Goal: Task Accomplishment & Management: Use online tool/utility

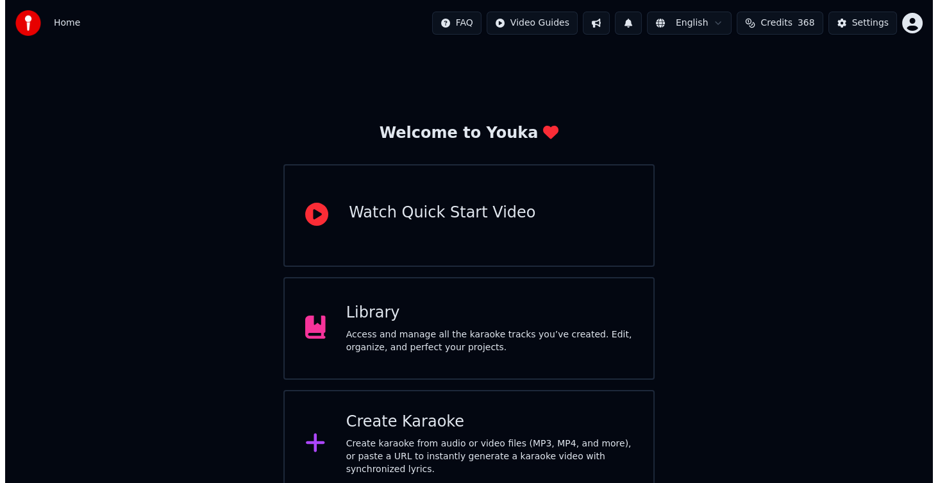
scroll to position [127, 0]
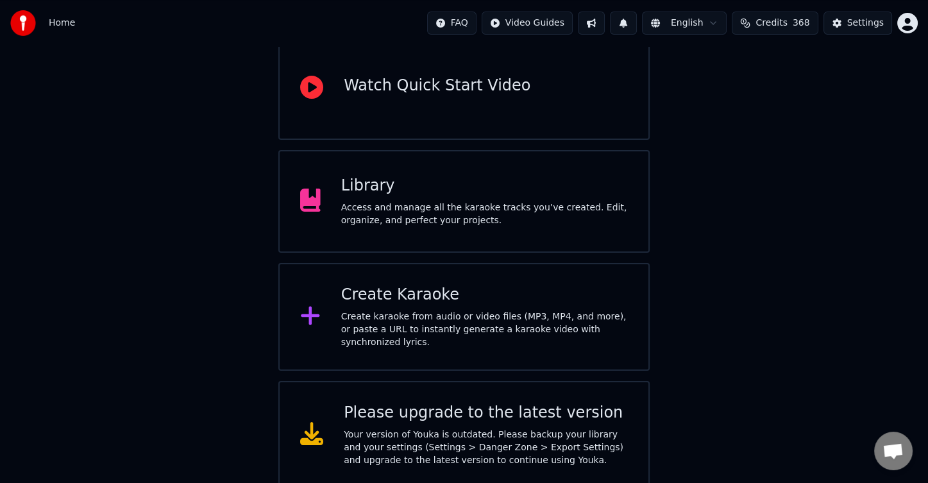
click at [432, 313] on div "Create Karaoke Create karaoke from audio or video files (MP3, MP4, and more), o…" at bounding box center [484, 317] width 287 height 64
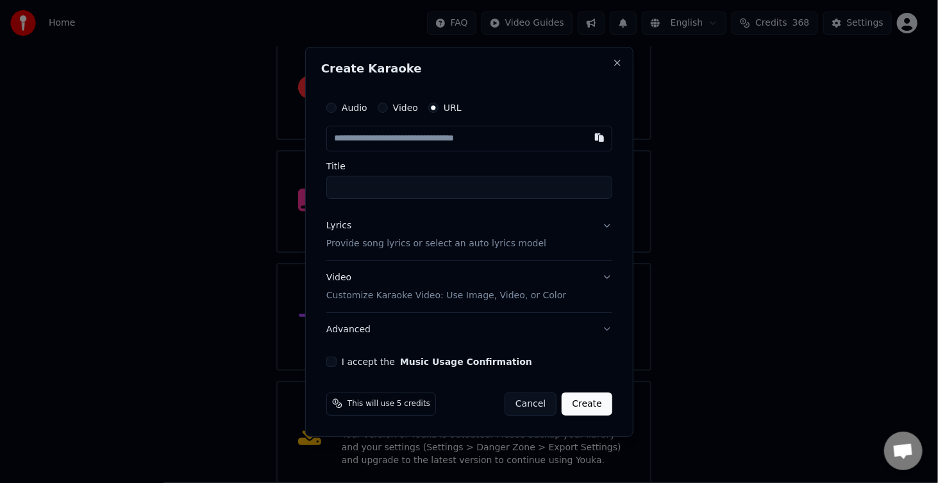
click at [410, 144] on input "text" at bounding box center [469, 139] width 286 height 26
type input "**********"
click at [405, 245] on p "Provide song lyrics or select an auto lyrics model" at bounding box center [436, 243] width 220 height 13
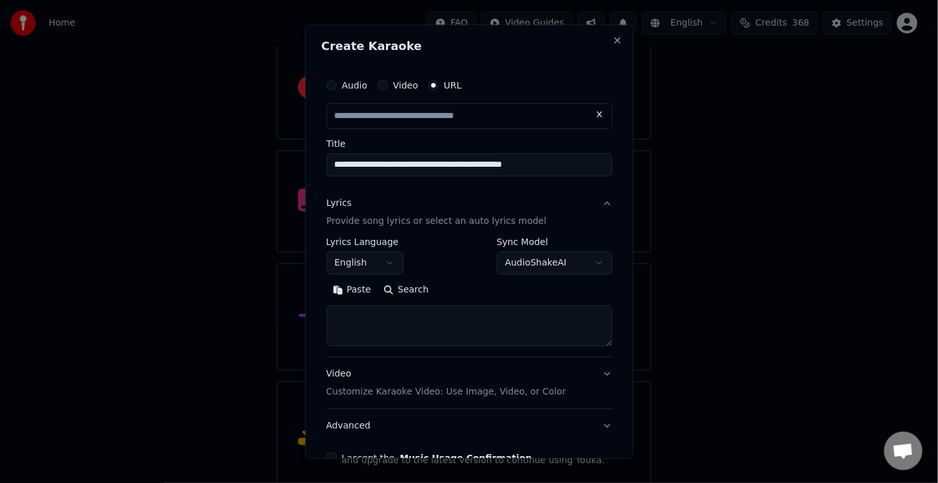
type input "**********"
click at [362, 313] on textarea at bounding box center [469, 326] width 286 height 41
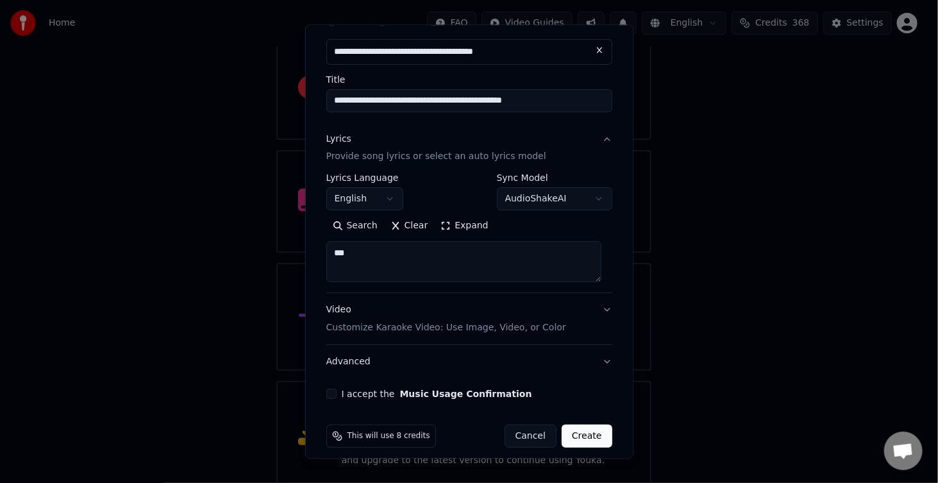
type textarea "***"
click at [331, 396] on button "I accept the Music Usage Confirmation" at bounding box center [331, 394] width 10 height 10
click at [567, 430] on button "Create" at bounding box center [587, 436] width 51 height 23
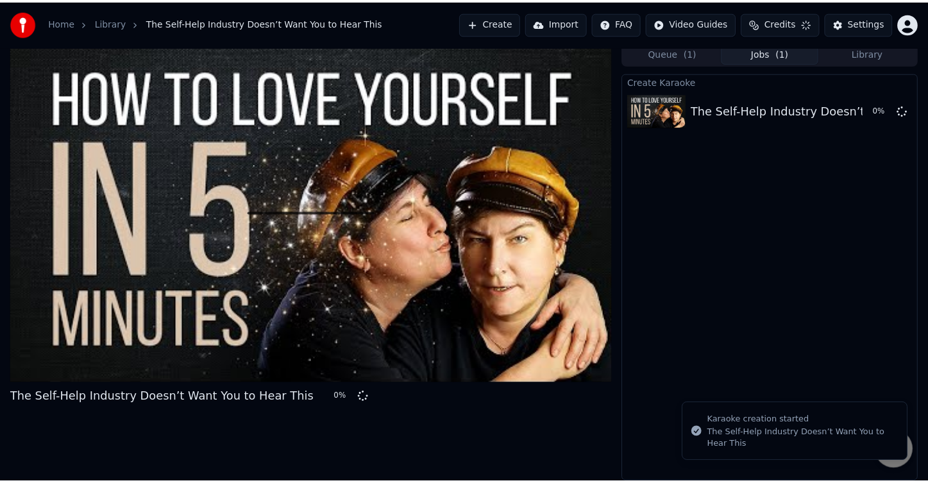
scroll to position [4, 0]
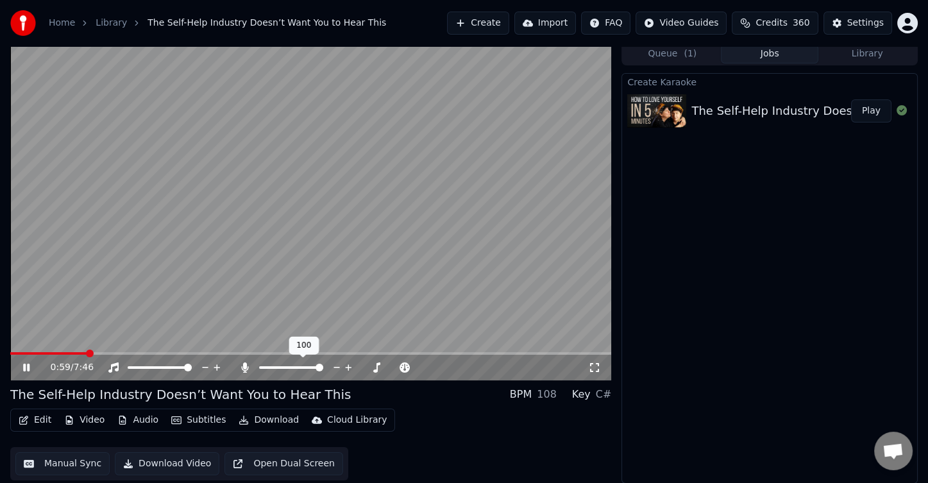
click at [323, 364] on span at bounding box center [319, 368] width 8 height 8
click at [34, 362] on icon at bounding box center [36, 367] width 30 height 10
click at [429, 243] on video at bounding box center [310, 211] width 601 height 338
click at [203, 419] on button "Subtitles" at bounding box center [198, 420] width 65 height 18
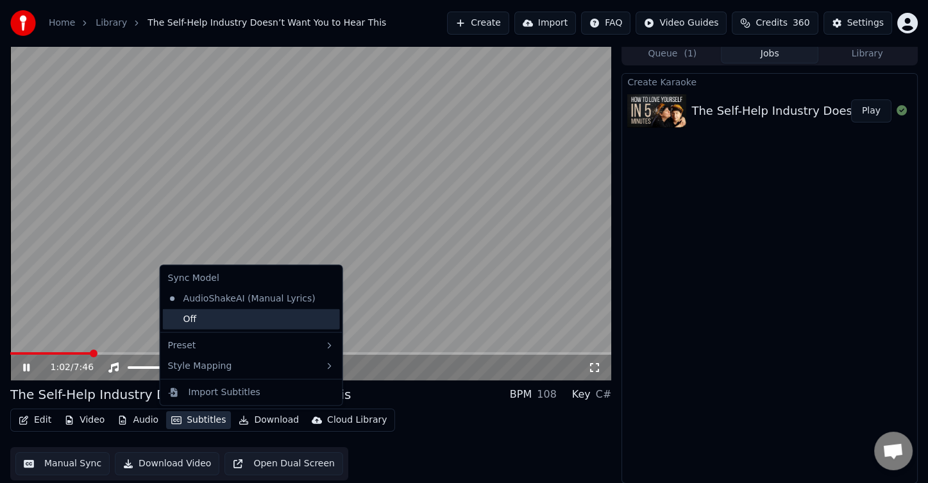
click at [226, 317] on div "Off" at bounding box center [251, 319] width 177 height 21
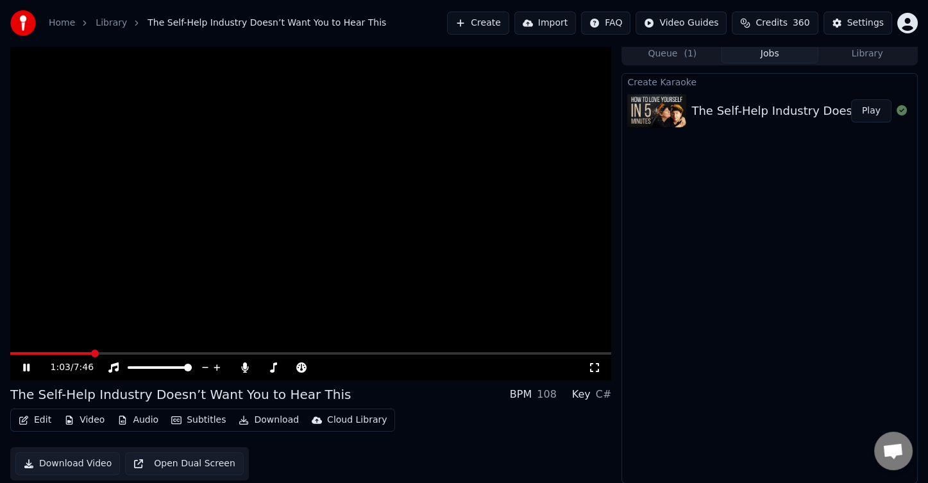
click at [249, 421] on button "Download" at bounding box center [268, 420] width 71 height 18
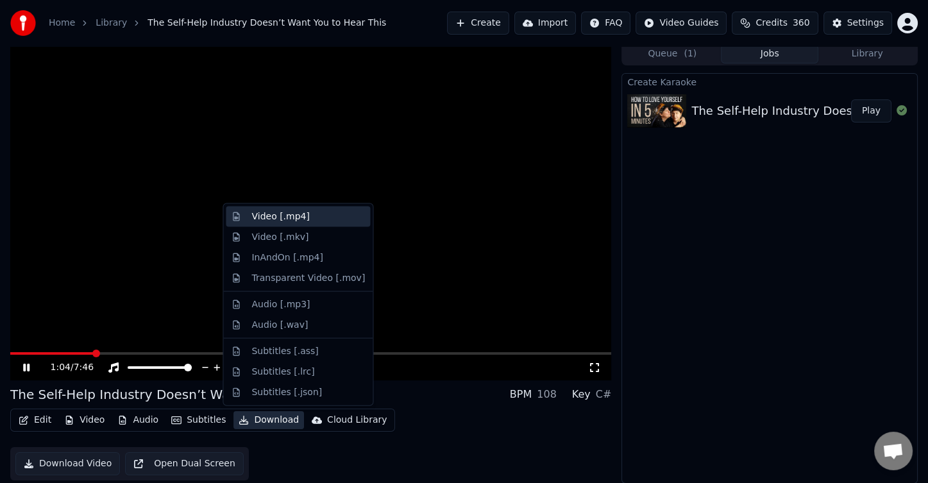
click at [274, 217] on div "Video [.mp4]" at bounding box center [280, 216] width 58 height 13
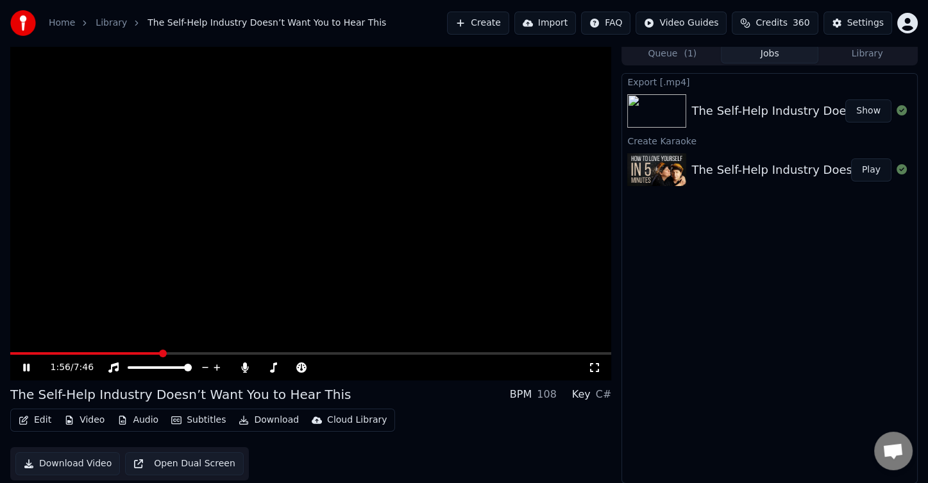
click at [405, 147] on video at bounding box center [310, 211] width 601 height 338
